Goal: Find specific page/section

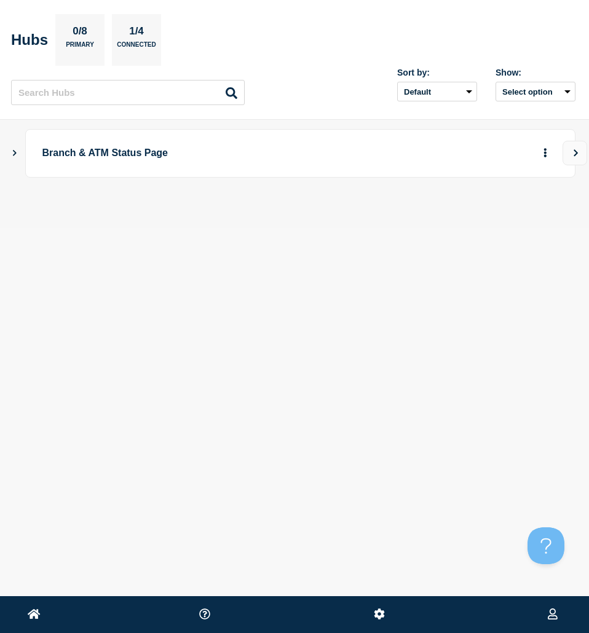
click at [16, 155] on icon "Show Connected Hubs" at bounding box center [14, 152] width 8 height 6
click at [544, 213] on icon "More actions" at bounding box center [546, 213] width 4 height 9
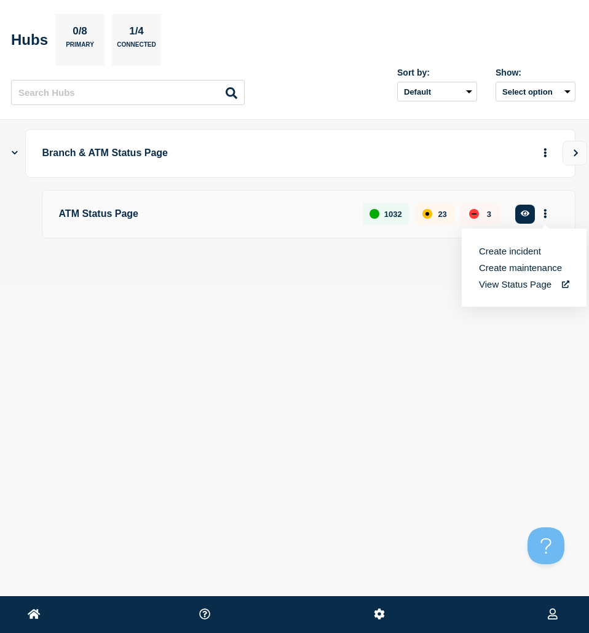
click at [90, 213] on p "ATM Status Page" at bounding box center [204, 214] width 290 height 23
click at [523, 210] on icon "button" at bounding box center [525, 214] width 9 height 8
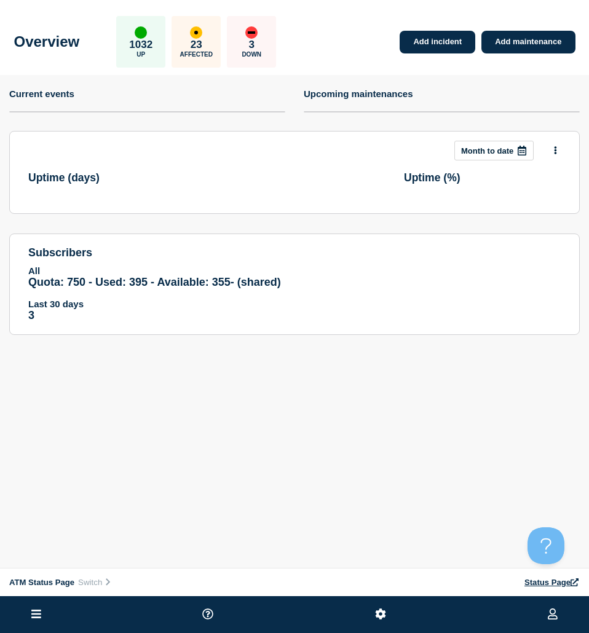
click at [33, 615] on icon at bounding box center [36, 614] width 10 height 9
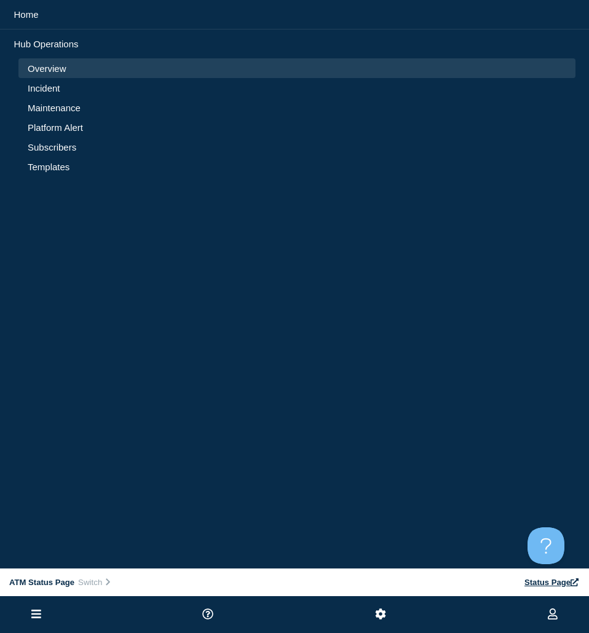
click at [41, 87] on link "Incident" at bounding box center [297, 88] width 539 height 10
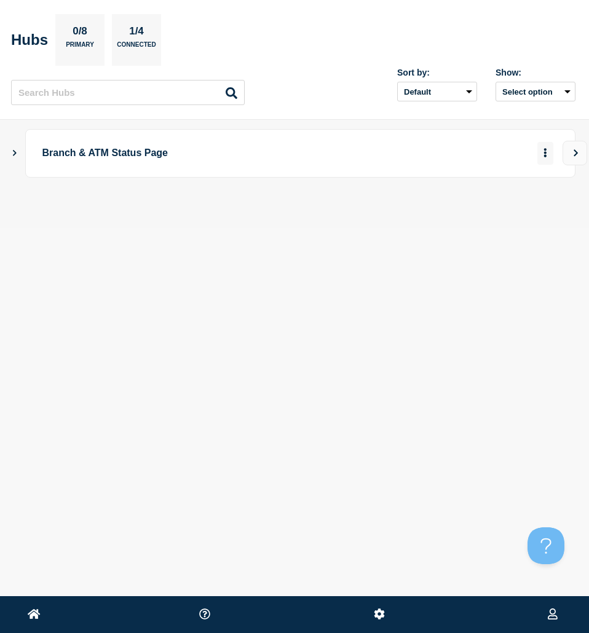
click at [544, 147] on button "More actions" at bounding box center [545, 153] width 16 height 23
click at [521, 184] on div "View Status Page" at bounding box center [524, 190] width 125 height 45
click at [519, 198] on div "View Status Page" at bounding box center [524, 190] width 125 height 45
click at [512, 191] on link "View Status Page" at bounding box center [524, 190] width 90 height 10
